Goal: Register for event/course

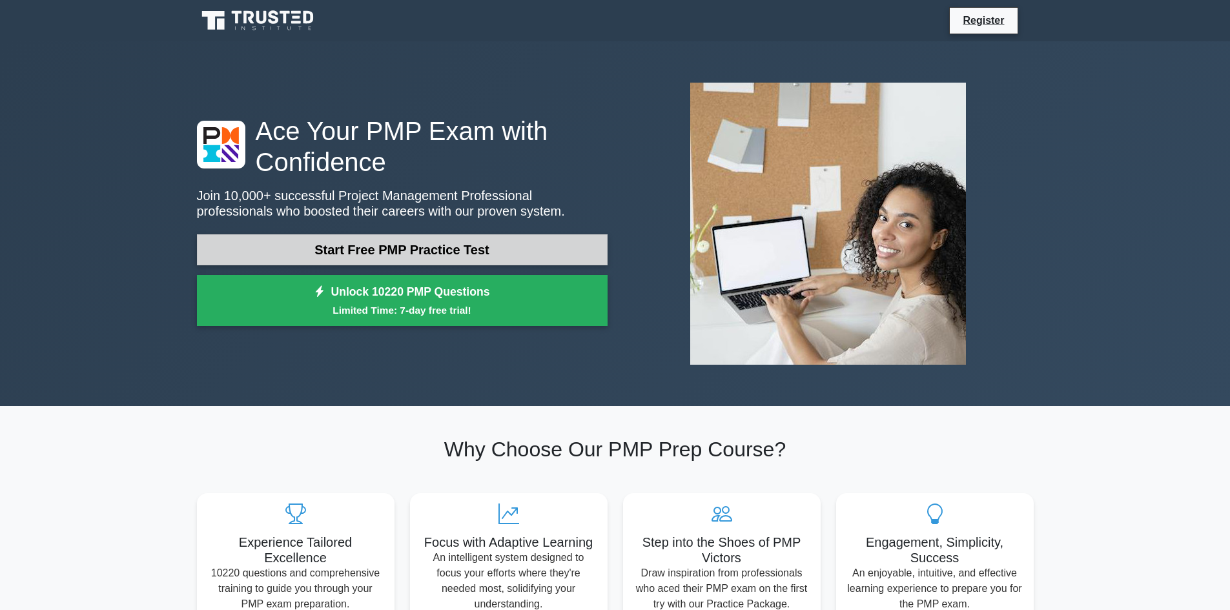
click at [445, 254] on link "Start Free PMP Practice Test" at bounding box center [402, 249] width 411 height 31
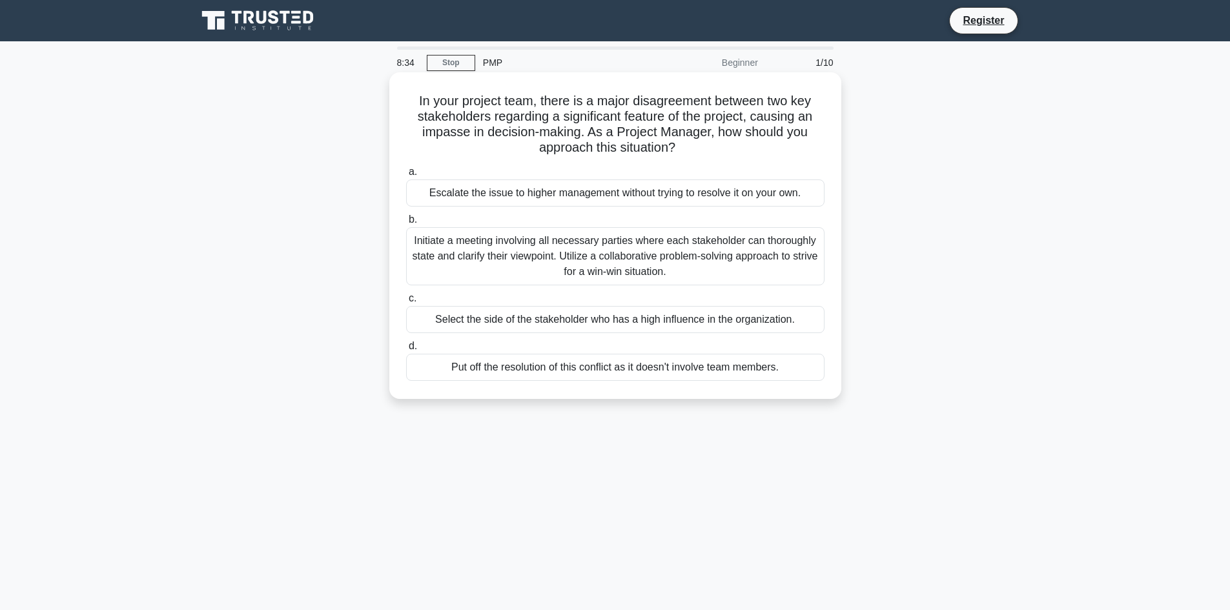
click at [506, 242] on div "Initiate a meeting involving all necessary parties where each stakeholder can t…" at bounding box center [615, 256] width 418 height 58
click at [406, 224] on input "b. Initiate a meeting involving all necessary parties where each stakeholder ca…" at bounding box center [406, 220] width 0 height 8
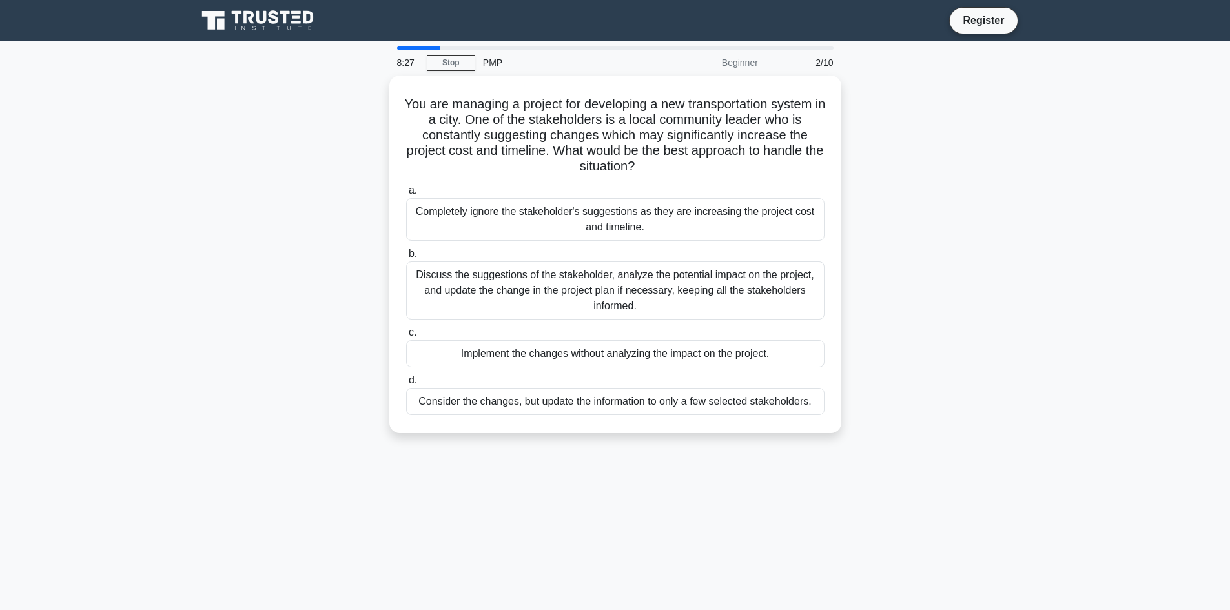
click at [407, 64] on div "8:27" at bounding box center [407, 63] width 37 height 26
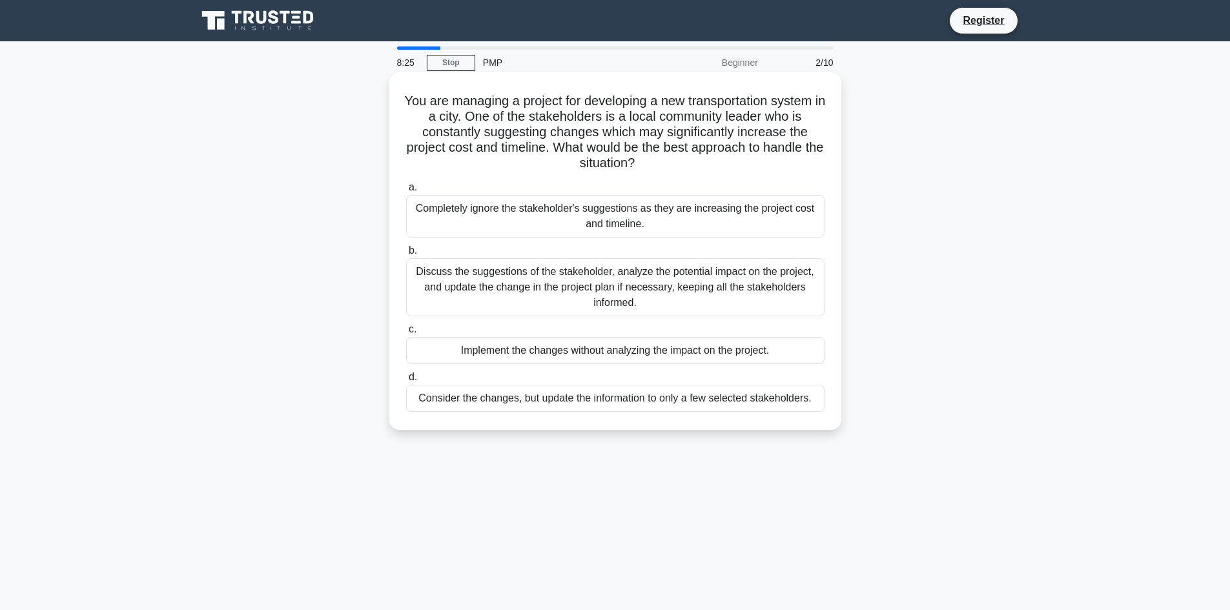
click at [424, 108] on h5 "You are managing a project for developing a new transportation system in a city…" at bounding box center [615, 132] width 421 height 79
click at [560, 292] on div "Discuss the suggestions of the stakeholder, analyze the potential impact on the…" at bounding box center [615, 287] width 418 height 58
click at [406, 255] on input "b. Discuss the suggestions of the stakeholder, analyze the potential impact on …" at bounding box center [406, 251] width 0 height 8
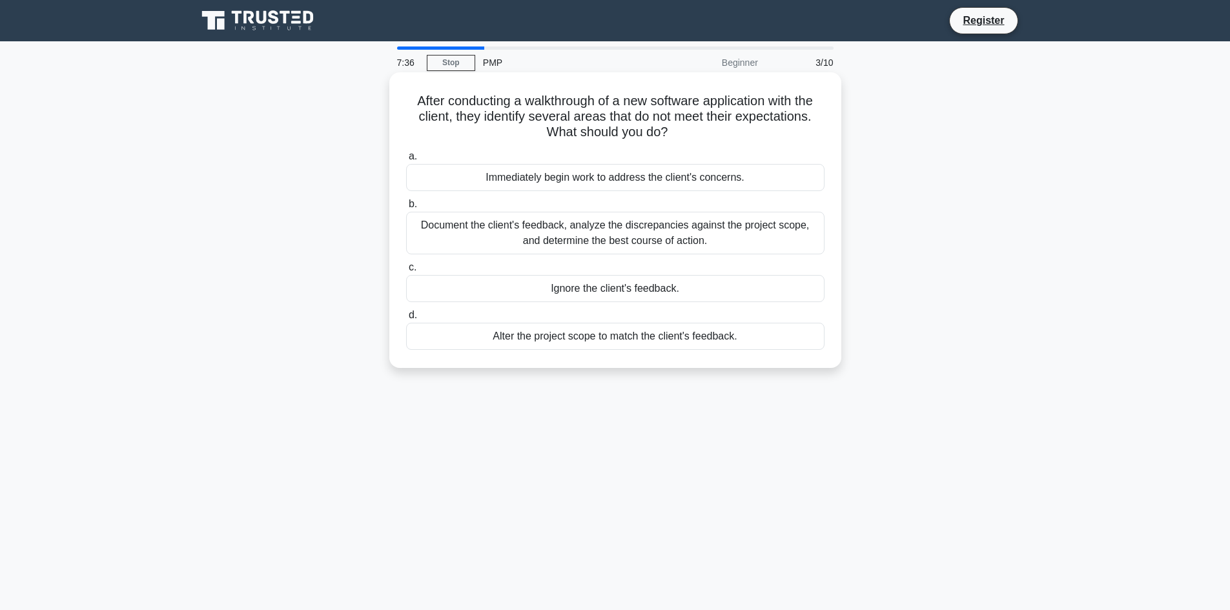
click at [557, 234] on div "Document the client's feedback, analyze the discrepancies against the project s…" at bounding box center [615, 233] width 418 height 43
click at [406, 209] on input "b. Document the client's feedback, analyze the discrepancies against the projec…" at bounding box center [406, 204] width 0 height 8
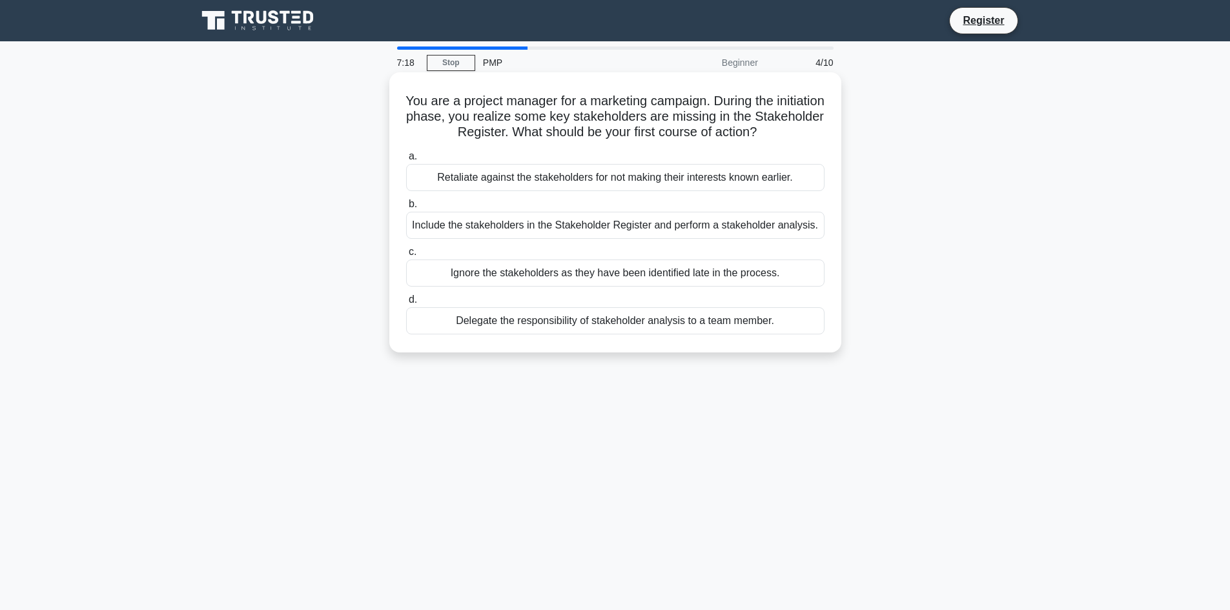
click at [562, 221] on div "Include the stakeholders in the Stakeholder Register and perform a stakeholder …" at bounding box center [615, 225] width 418 height 27
click at [406, 209] on input "b. Include the stakeholders in the Stakeholder Register and perform a stakehold…" at bounding box center [406, 204] width 0 height 8
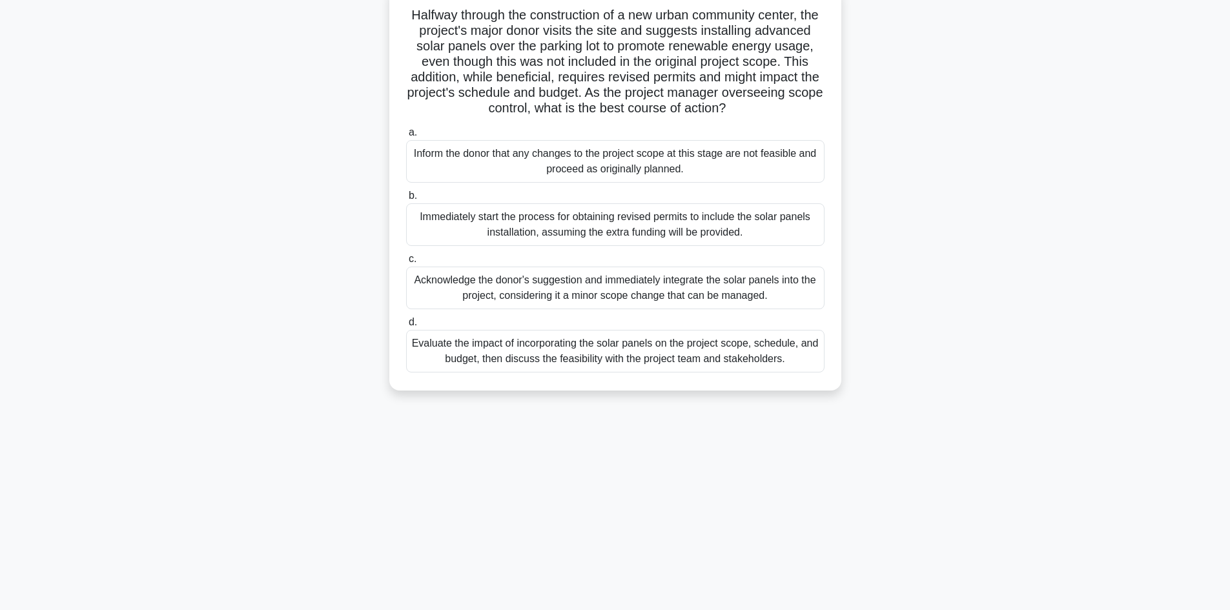
scroll to position [87, 0]
click at [546, 371] on div "Evaluate the impact of incorporating the solar panels on the project scope, sch…" at bounding box center [615, 350] width 418 height 43
click at [406, 325] on input "d. Evaluate the impact of incorporating the solar panels on the project scope, …" at bounding box center [406, 321] width 0 height 8
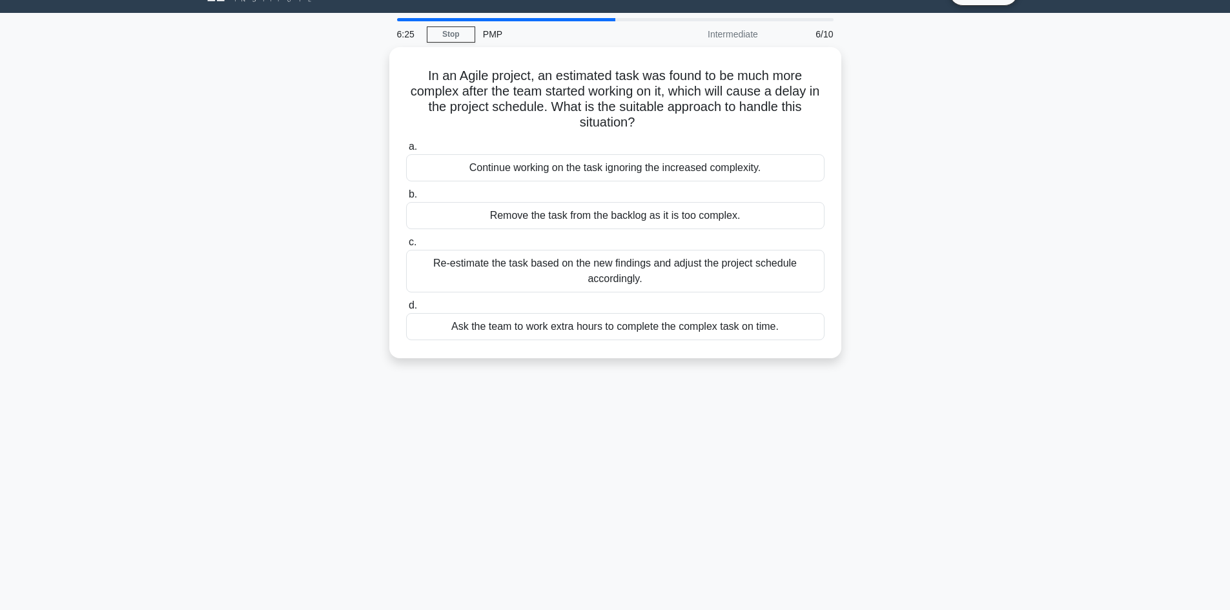
scroll to position [0, 0]
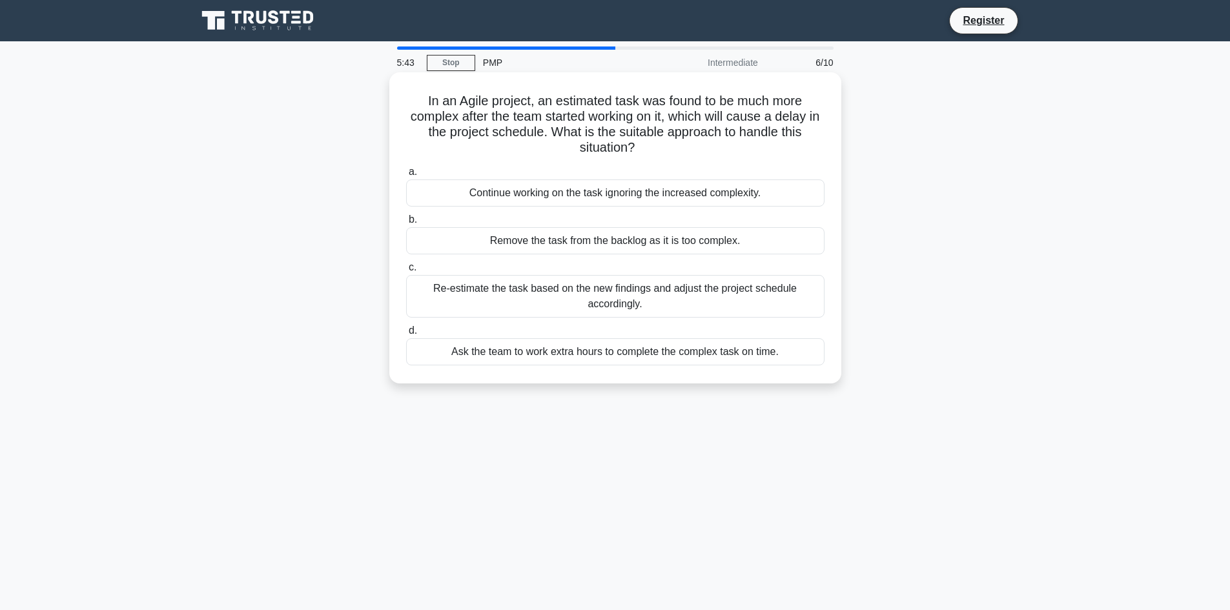
click at [502, 293] on div "Re-estimate the task based on the new findings and adjust the project schedule …" at bounding box center [615, 296] width 418 height 43
click at [406, 272] on input "c. Re-estimate the task based on the new findings and adjust the project schedu…" at bounding box center [406, 267] width 0 height 8
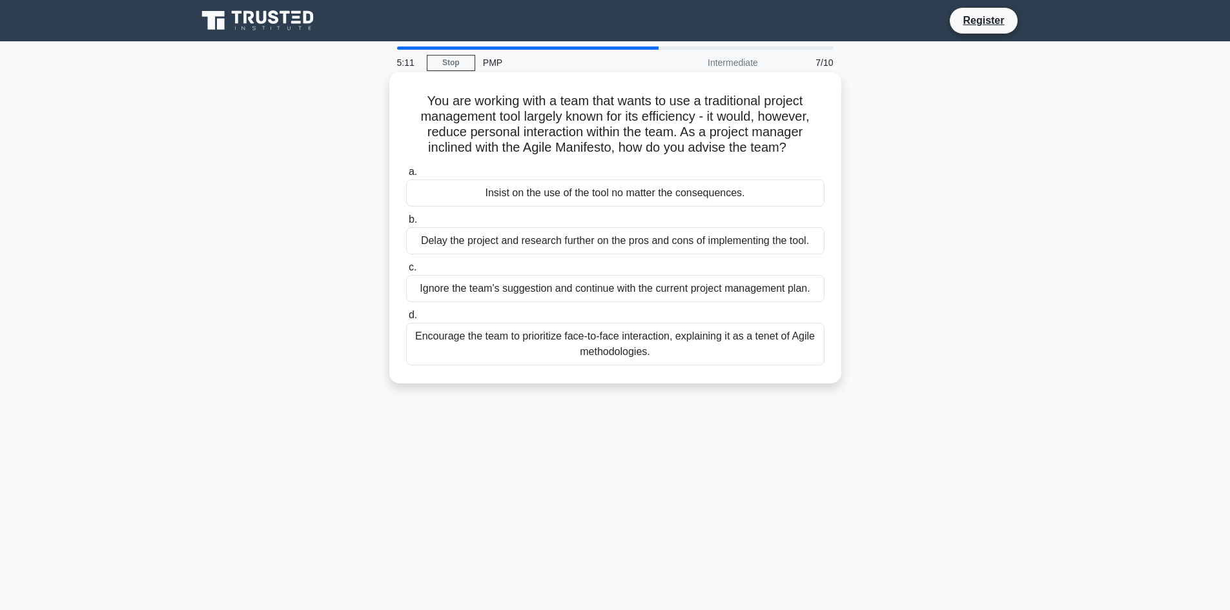
click at [595, 346] on div "Encourage the team to prioritize face-to-face interaction, explaining it as a t…" at bounding box center [615, 344] width 418 height 43
click at [406, 320] on input "d. Encourage the team to prioritize face-to-face interaction, explaining it as …" at bounding box center [406, 315] width 0 height 8
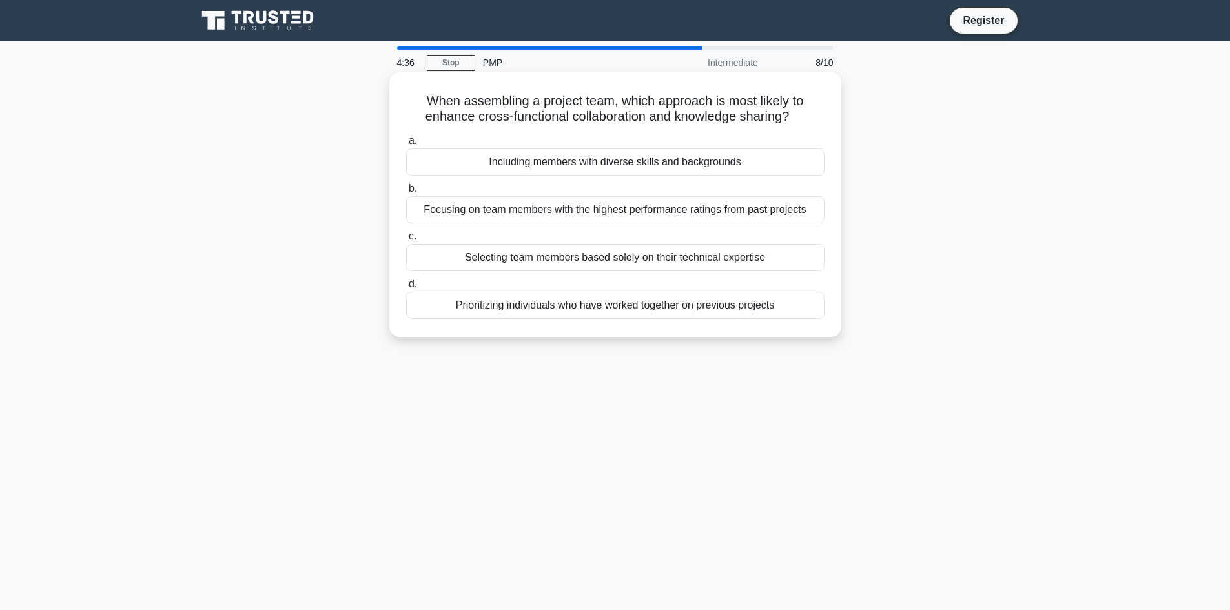
click at [564, 307] on div "Prioritizing individuals who have worked together on previous projects" at bounding box center [615, 305] width 418 height 27
click at [406, 289] on input "d. Prioritizing individuals who have worked together on previous projects" at bounding box center [406, 284] width 0 height 8
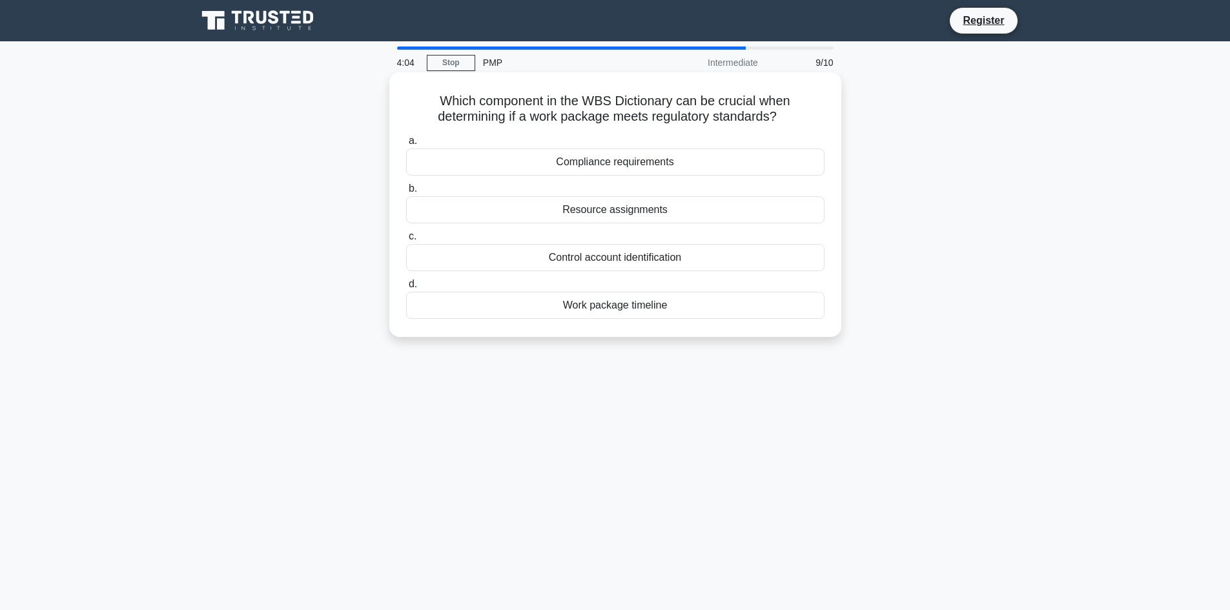
click at [620, 167] on div "Compliance requirements" at bounding box center [615, 161] width 418 height 27
click at [406, 145] on input "a. Compliance requirements" at bounding box center [406, 141] width 0 height 8
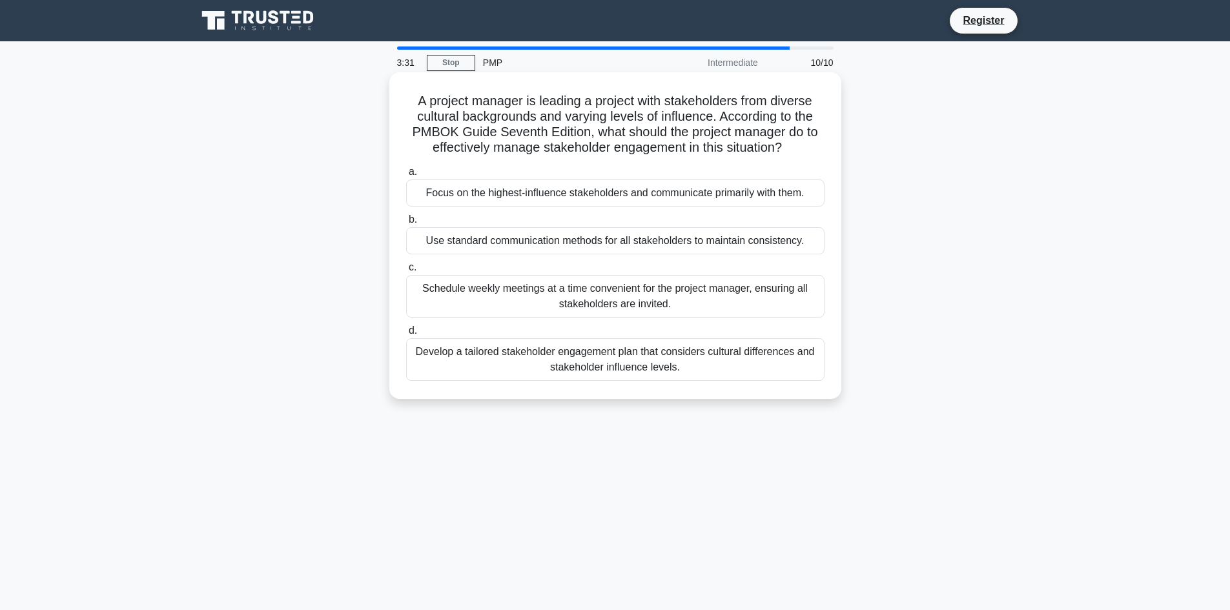
click at [578, 365] on div "Develop a tailored stakeholder engagement plan that considers cultural differen…" at bounding box center [615, 359] width 418 height 43
click at [406, 335] on input "d. Develop a tailored stakeholder engagement plan that considers cultural diffe…" at bounding box center [406, 331] width 0 height 8
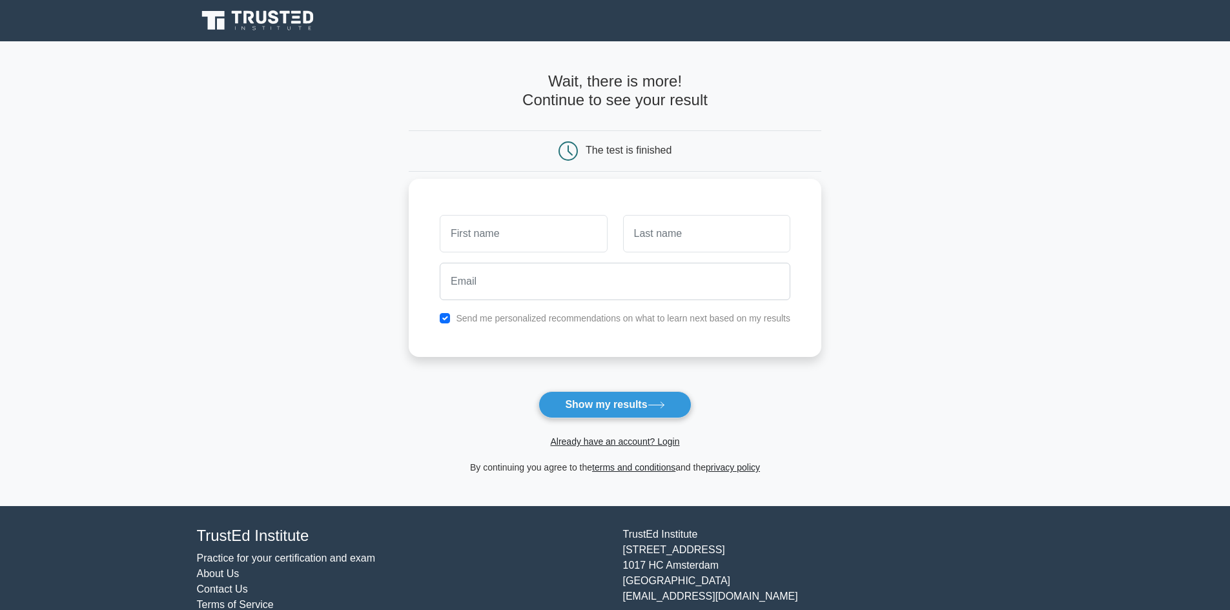
click at [554, 238] on input "text" at bounding box center [523, 233] width 167 height 37
type input "Veena"
click at [649, 238] on input "text" at bounding box center [706, 233] width 167 height 37
type input "[PERSON_NAME]"
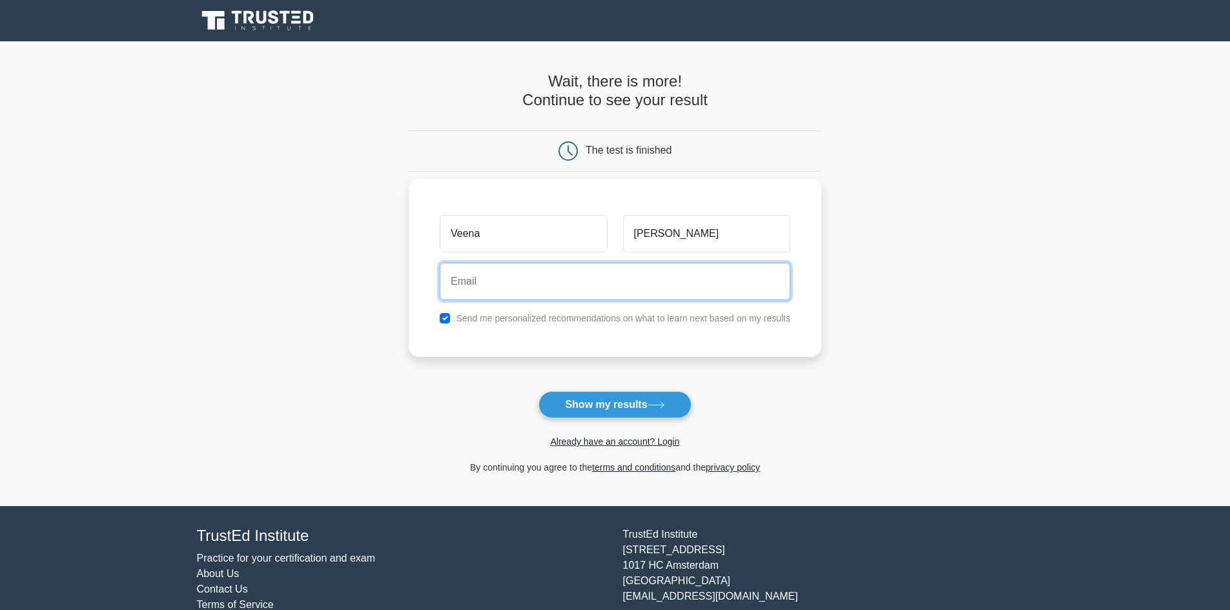
click at [547, 283] on input "email" at bounding box center [615, 281] width 351 height 37
type input "mathew.veena@gmail.com"
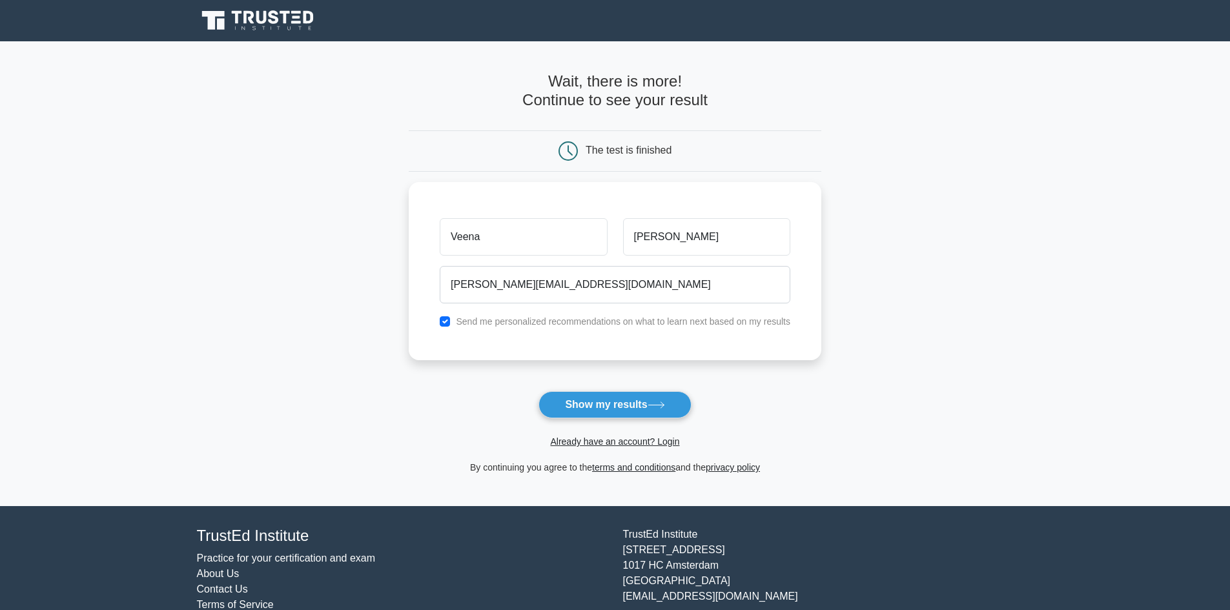
click at [575, 405] on button "Show my results" at bounding box center [614, 404] width 152 height 27
